Goal: Navigation & Orientation: Find specific page/section

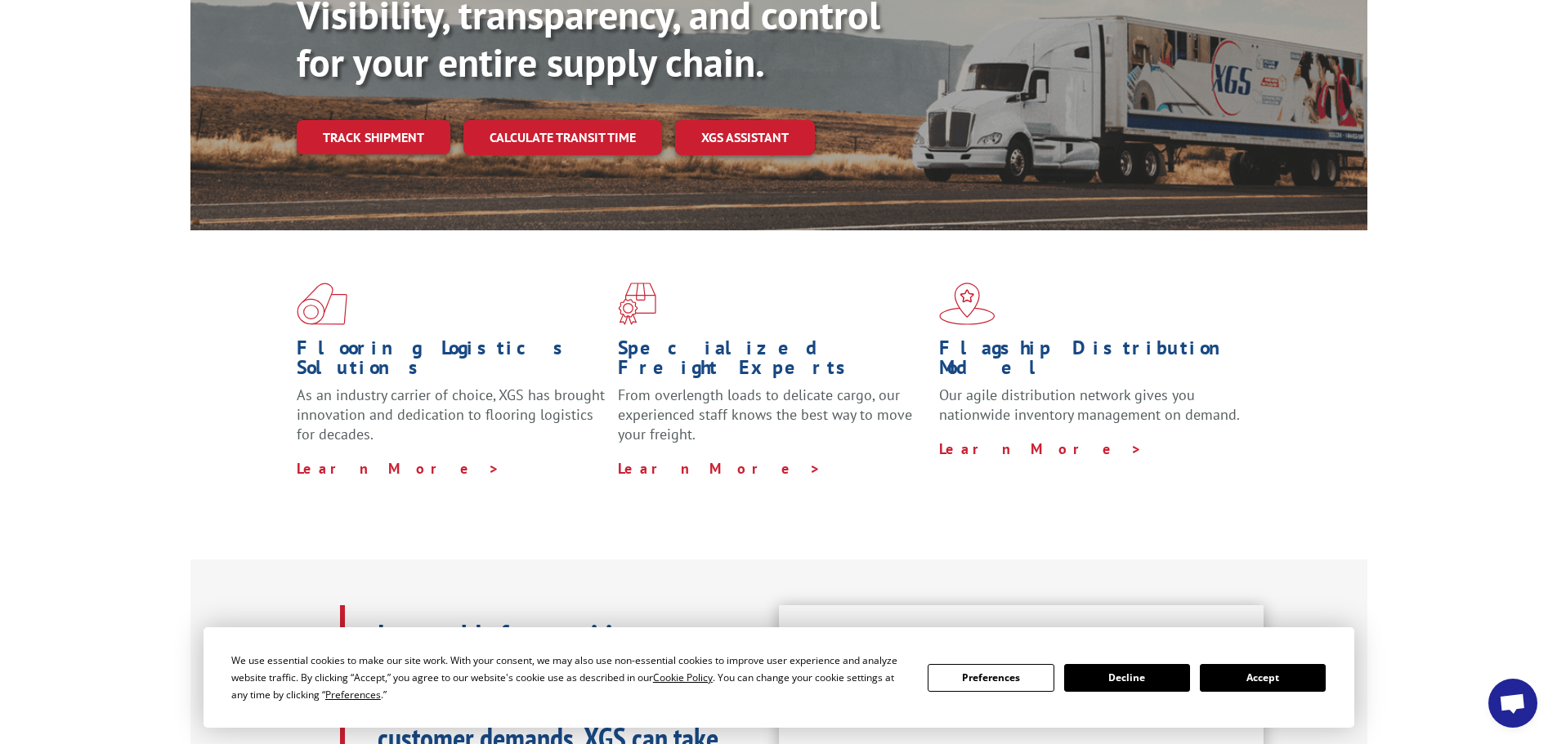
scroll to position [245, 0]
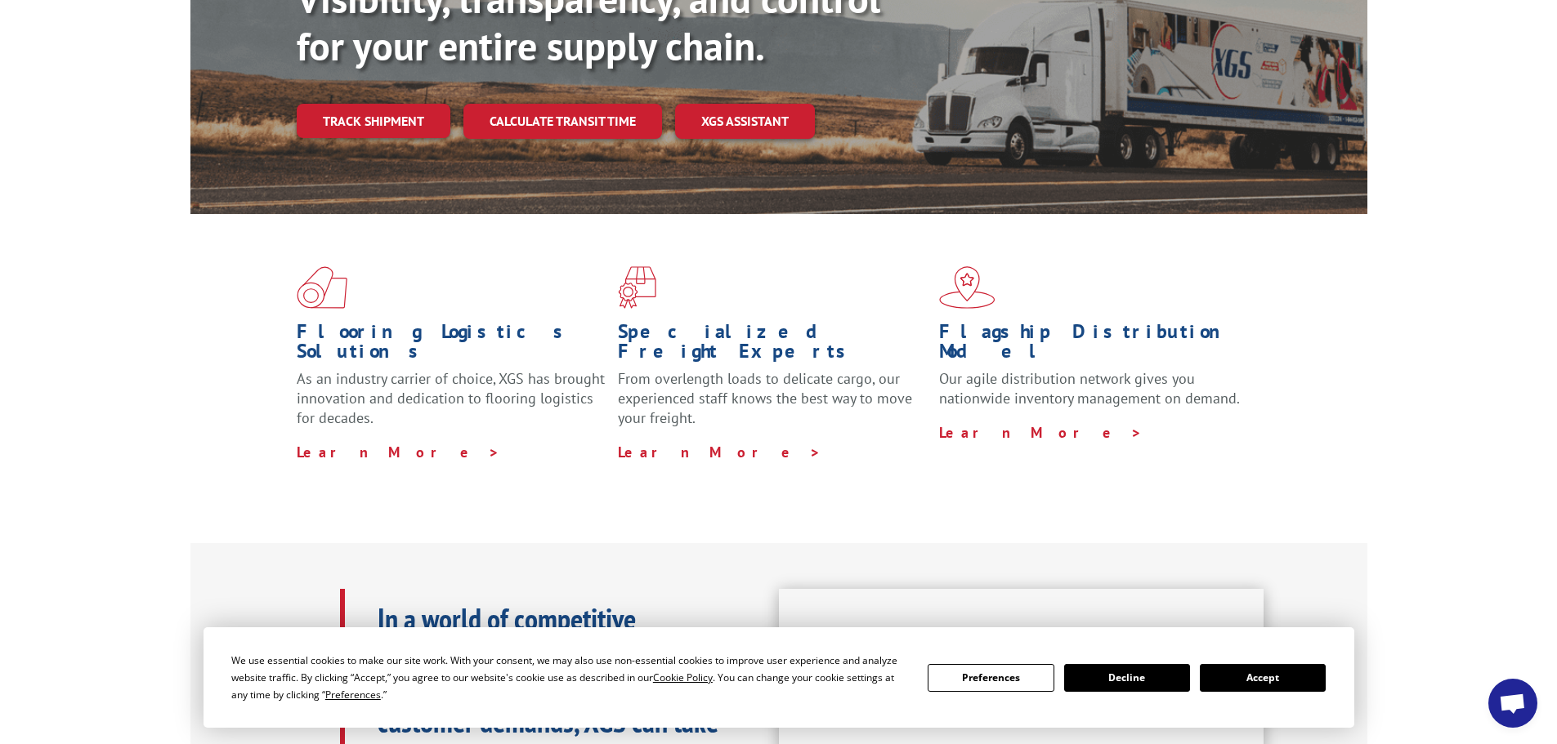
click at [1263, 677] on button "Accept" at bounding box center [1262, 678] width 126 height 28
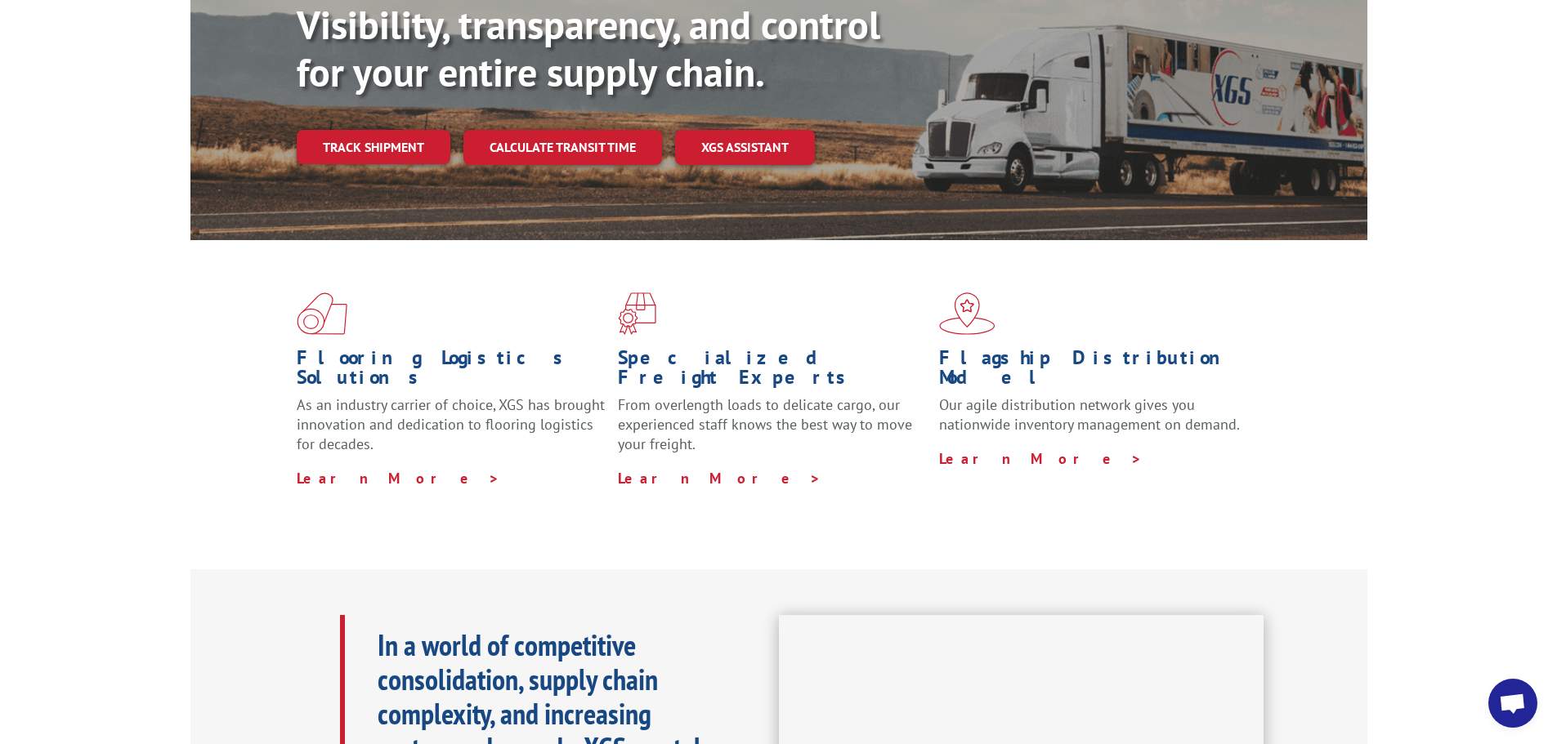
scroll to position [0, 0]
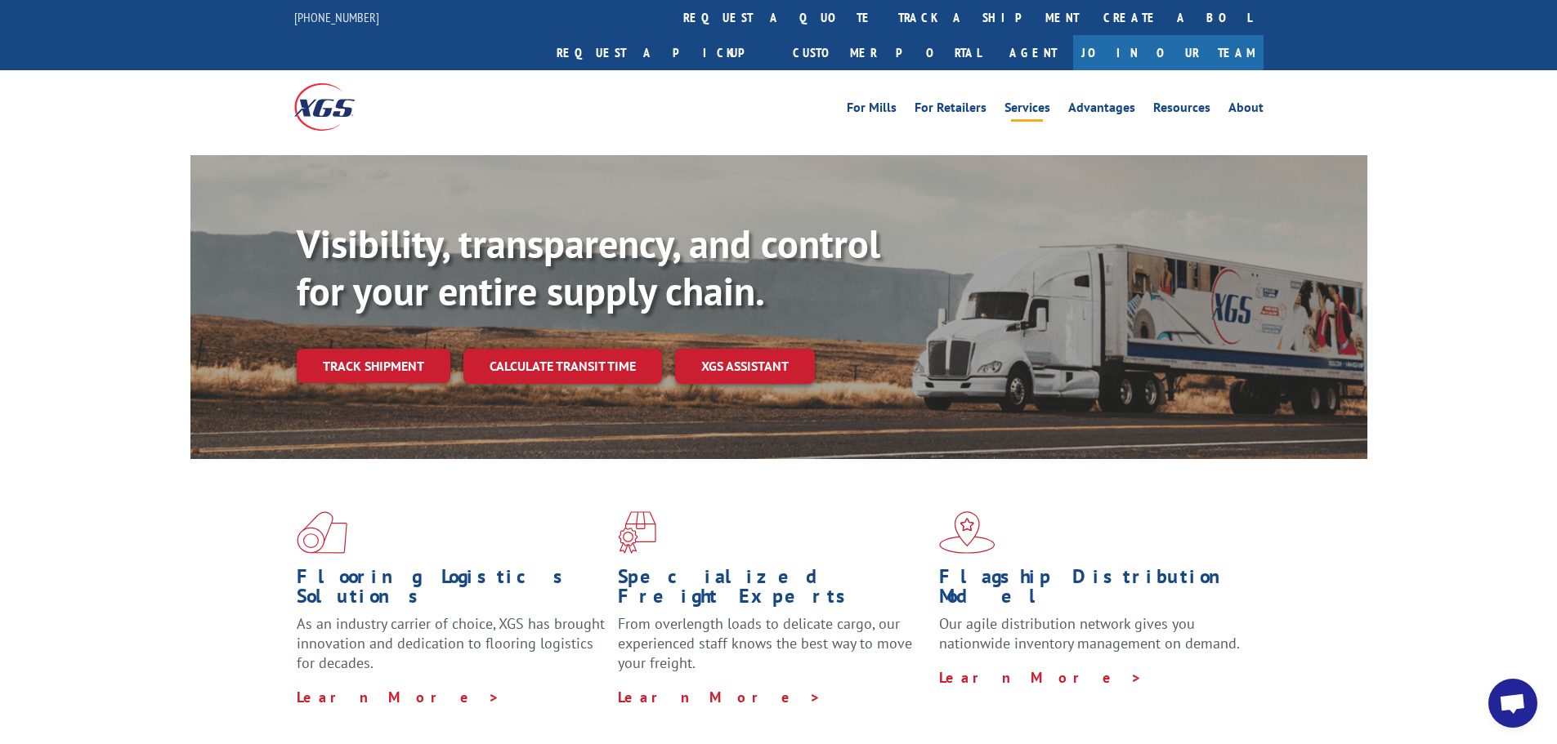
click at [1031, 101] on link "Services" at bounding box center [1027, 110] width 46 height 18
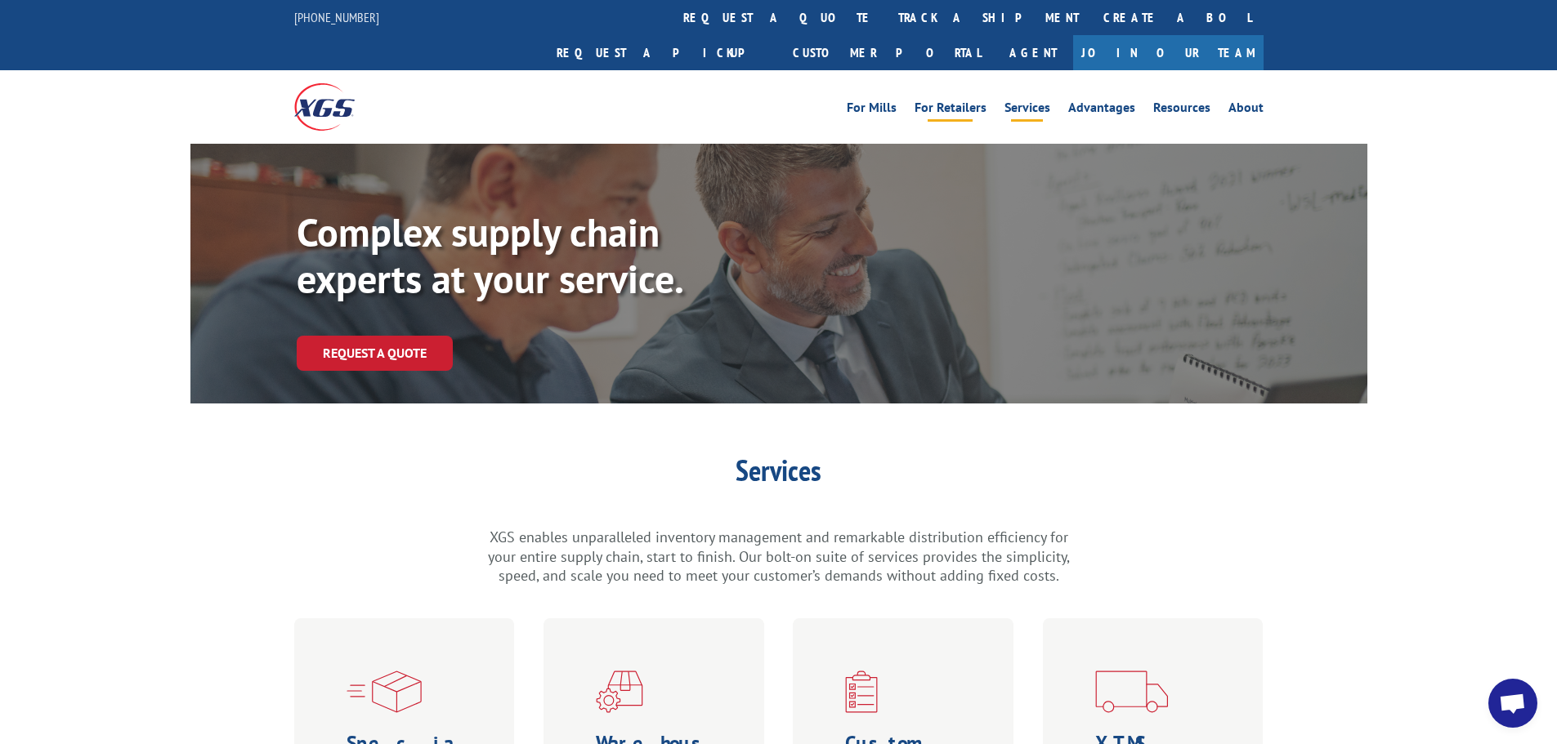
click at [942, 101] on link "For Retailers" at bounding box center [950, 110] width 72 height 18
